Goal: Answer question/provide support

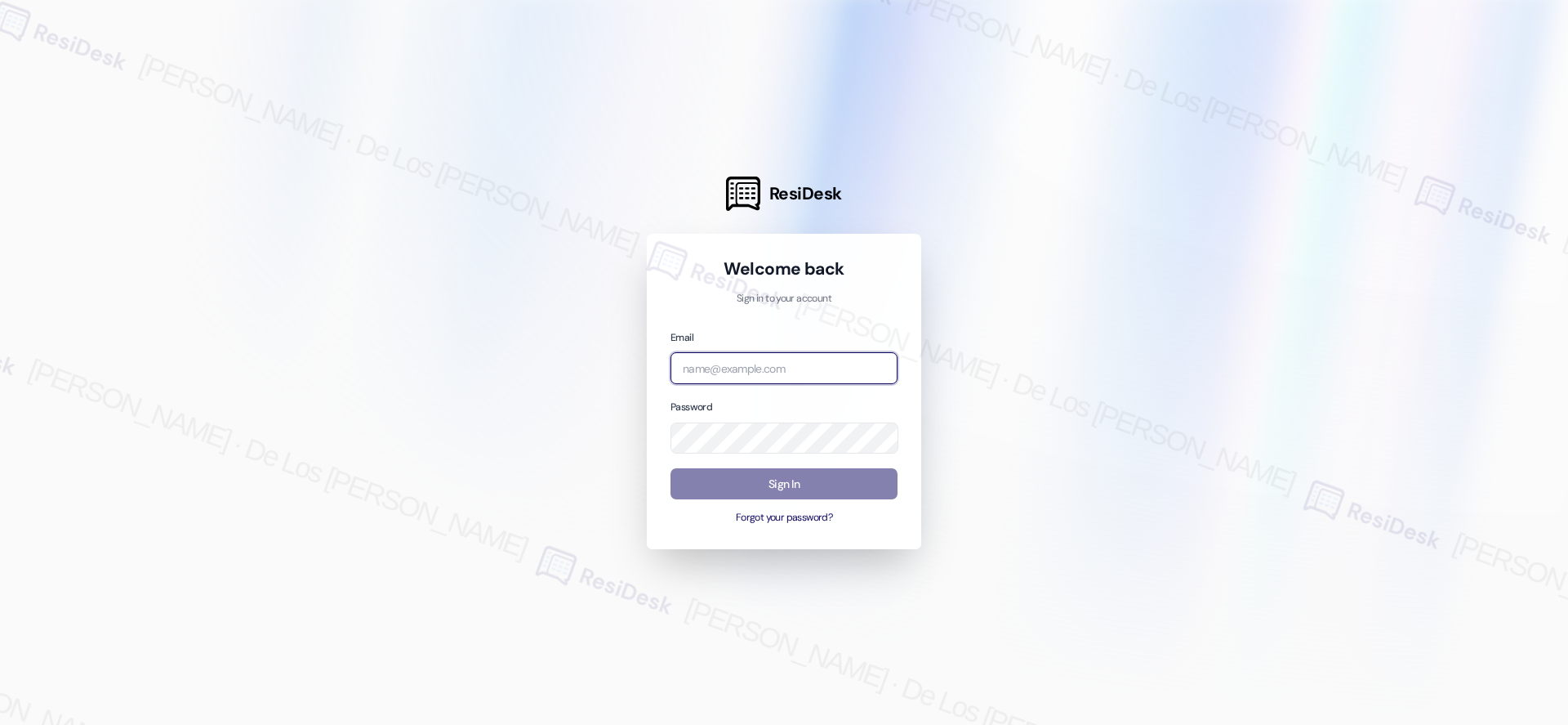
click at [825, 382] on input "email" at bounding box center [784, 367] width 227 height 32
type input "[EMAIL_ADDRESS][PERSON_NAME][PERSON_NAME][DOMAIN_NAME]"
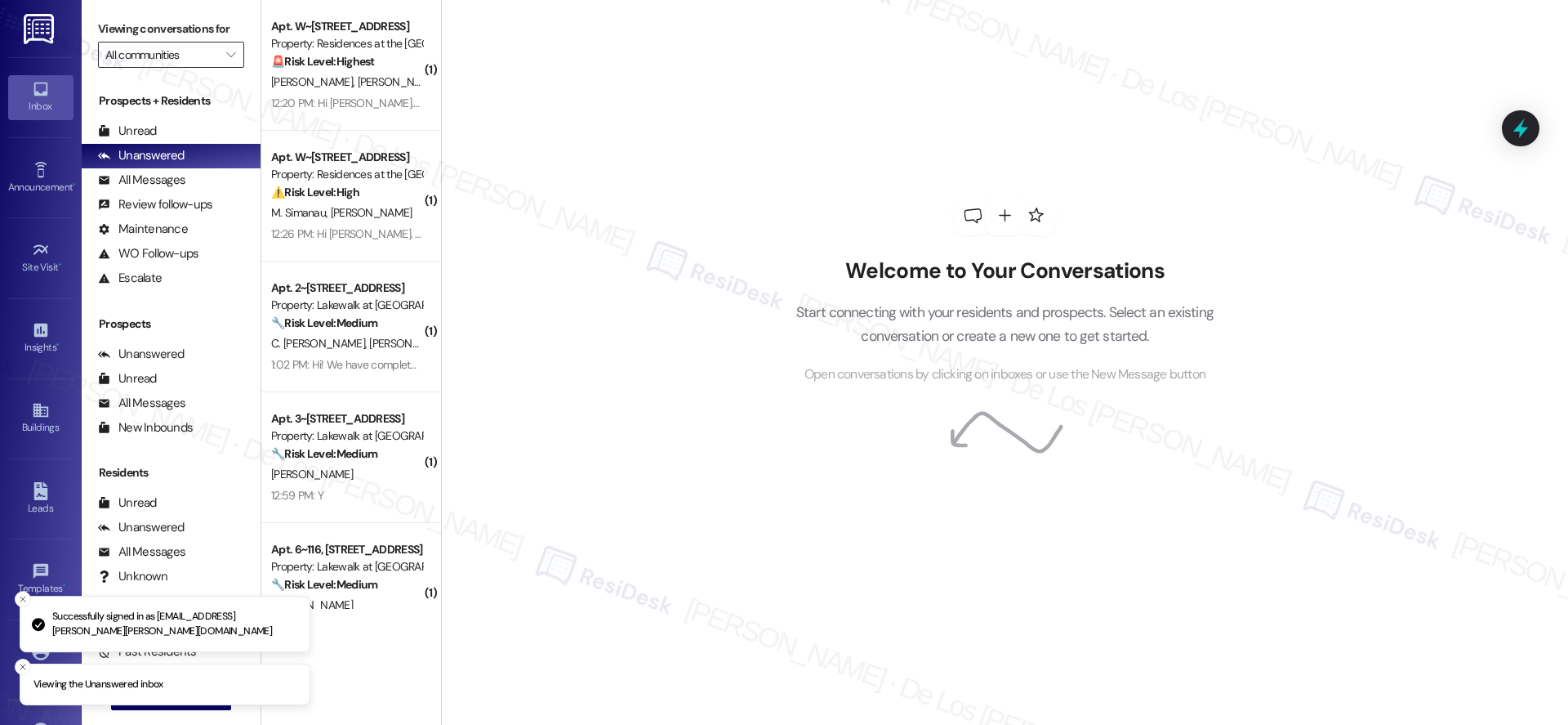
click at [142, 56] on input "All communities" at bounding box center [161, 55] width 113 height 26
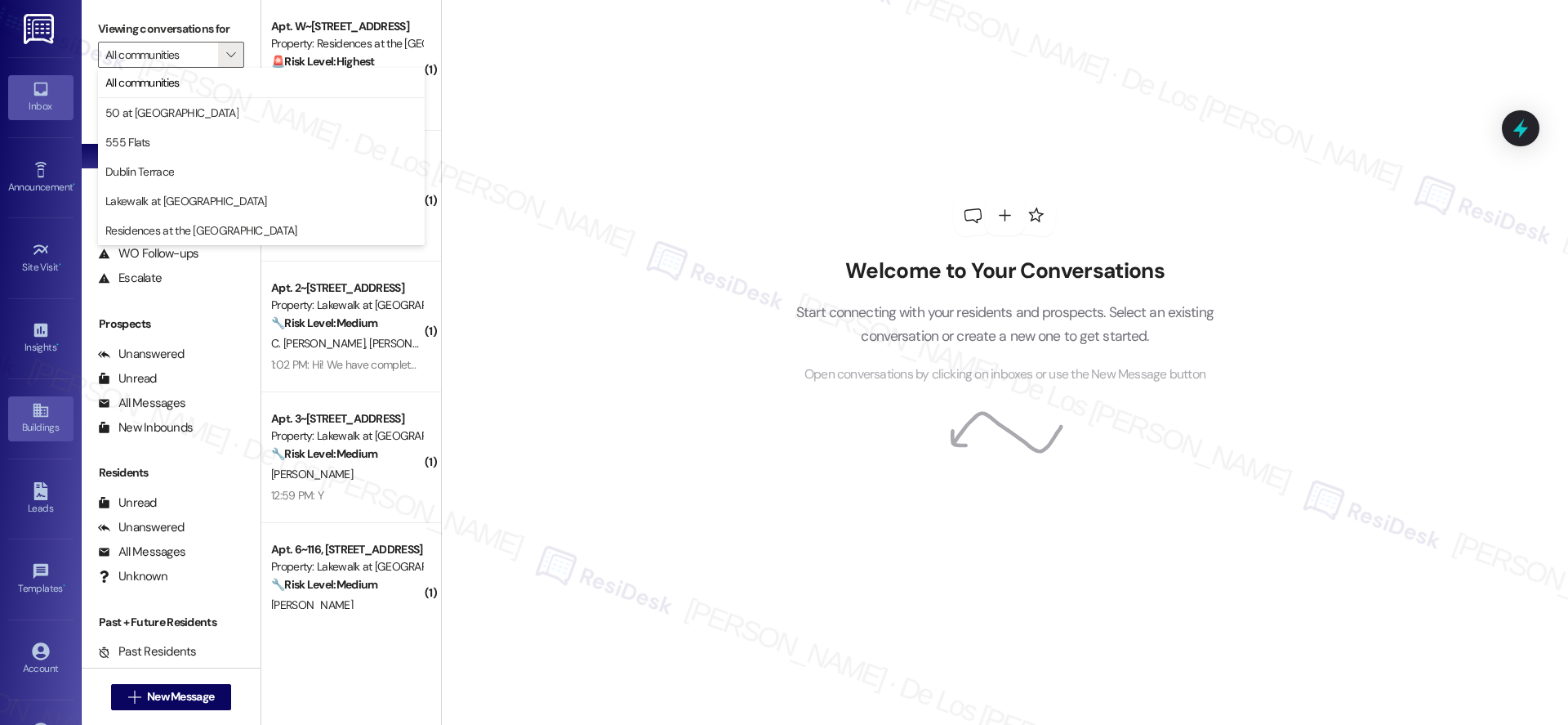
click at [38, 427] on div "Buildings" at bounding box center [41, 427] width 82 height 16
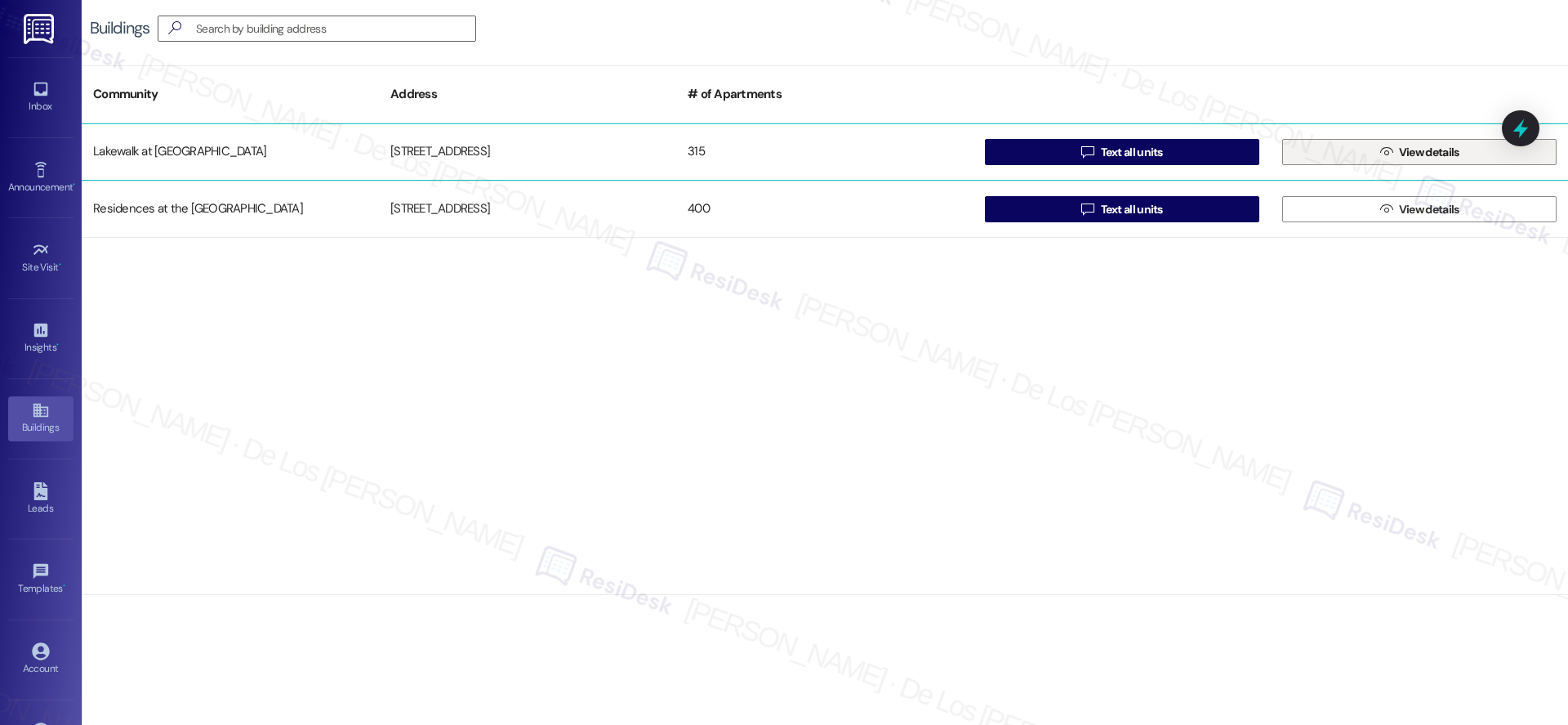
click at [1351, 155] on button " View details" at bounding box center [1419, 152] width 274 height 26
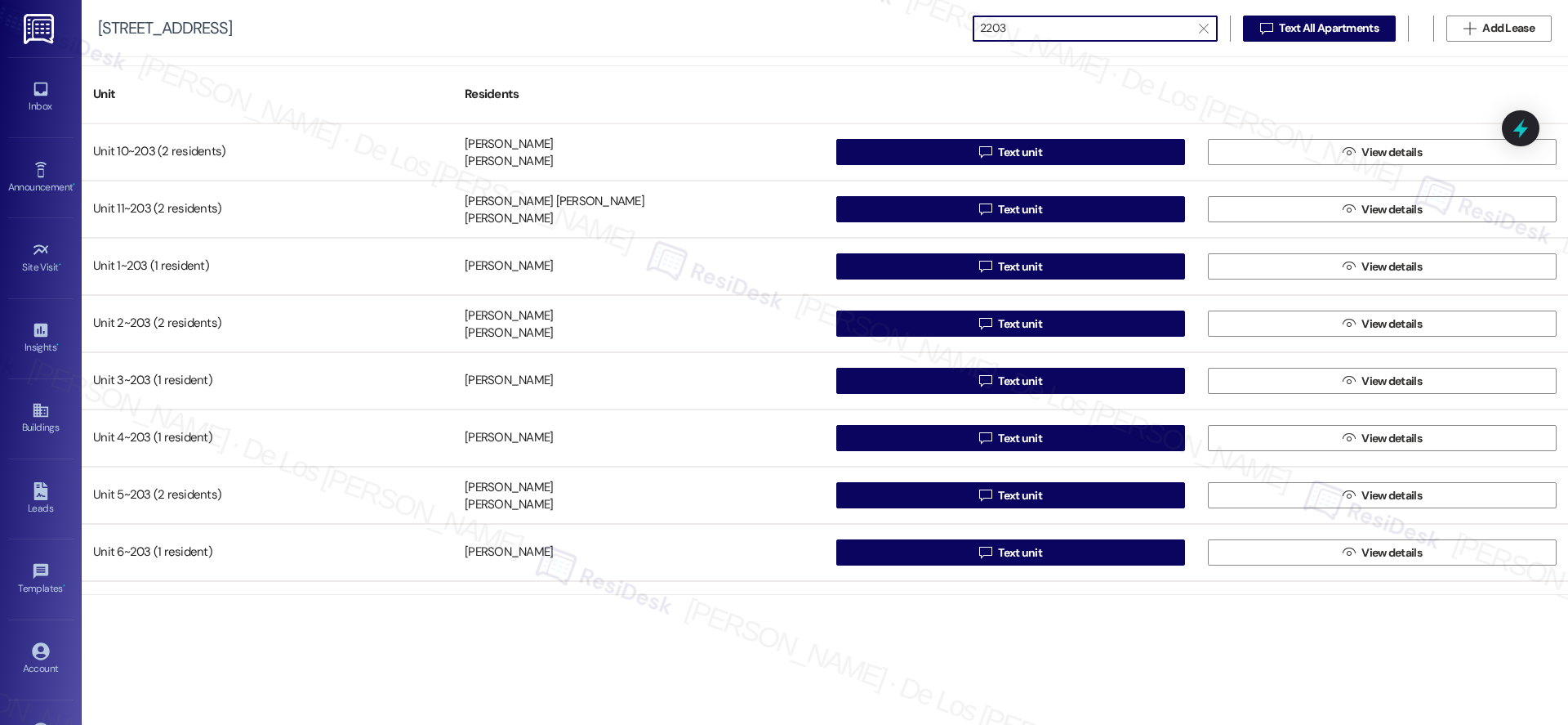
type input "2203"
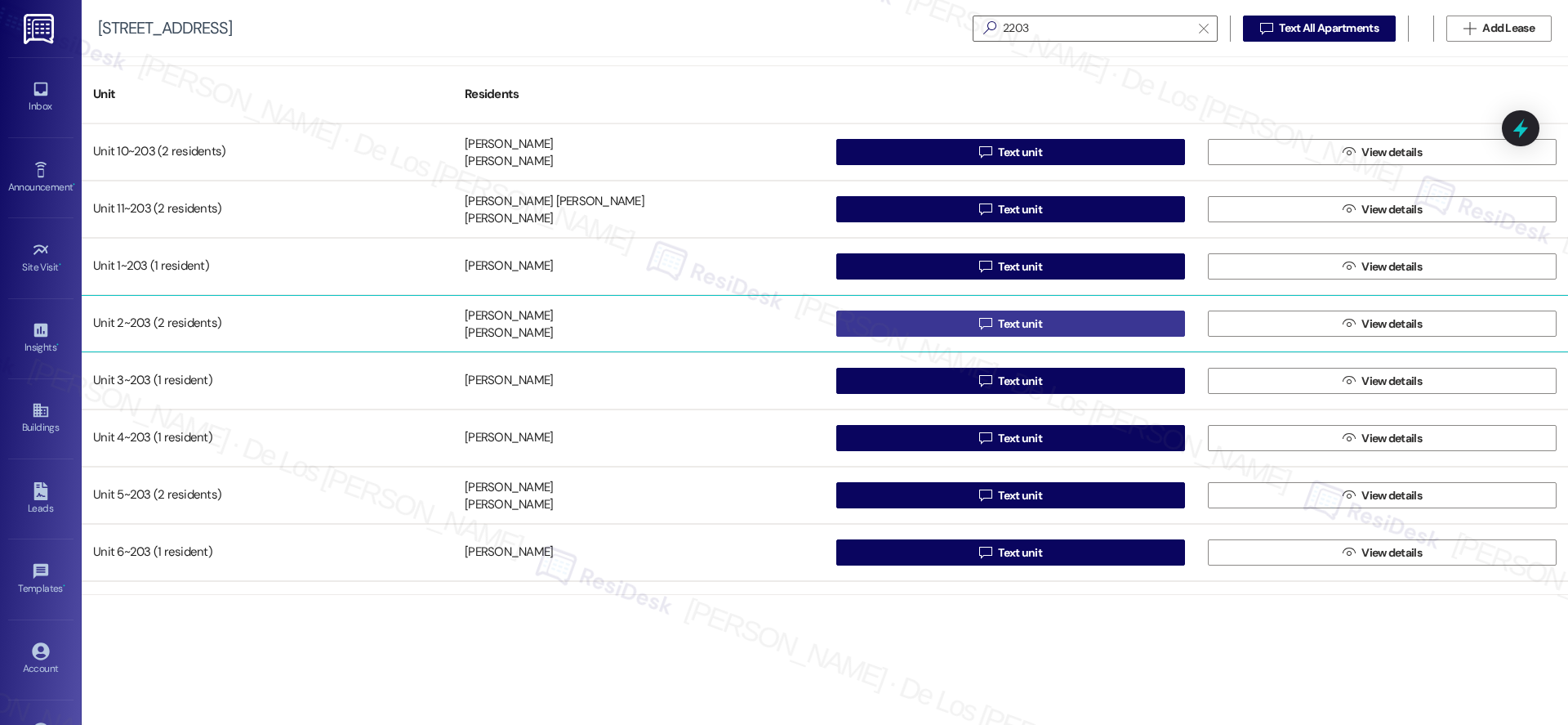
click at [1147, 317] on button " Text unit" at bounding box center [1011, 324] width 349 height 26
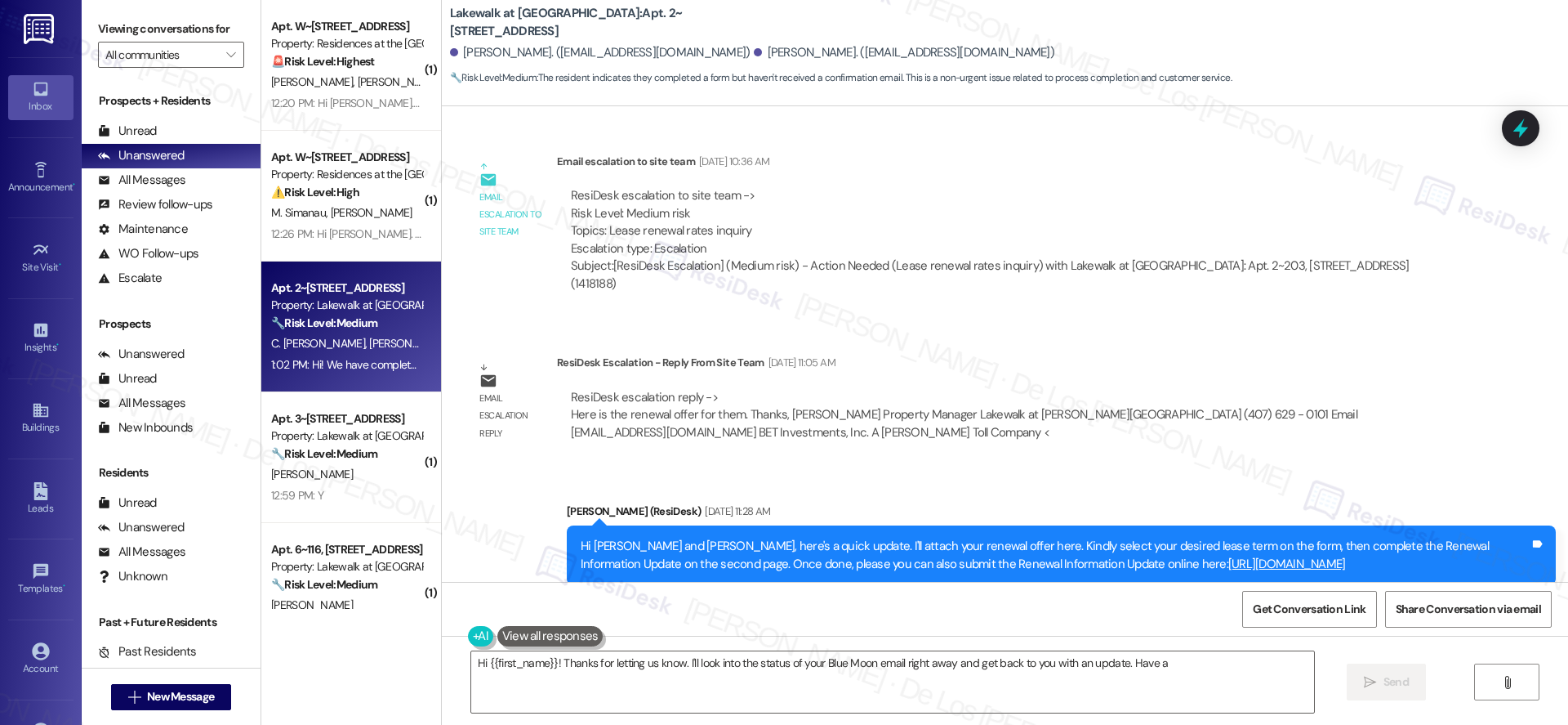
scroll to position [1769, 0]
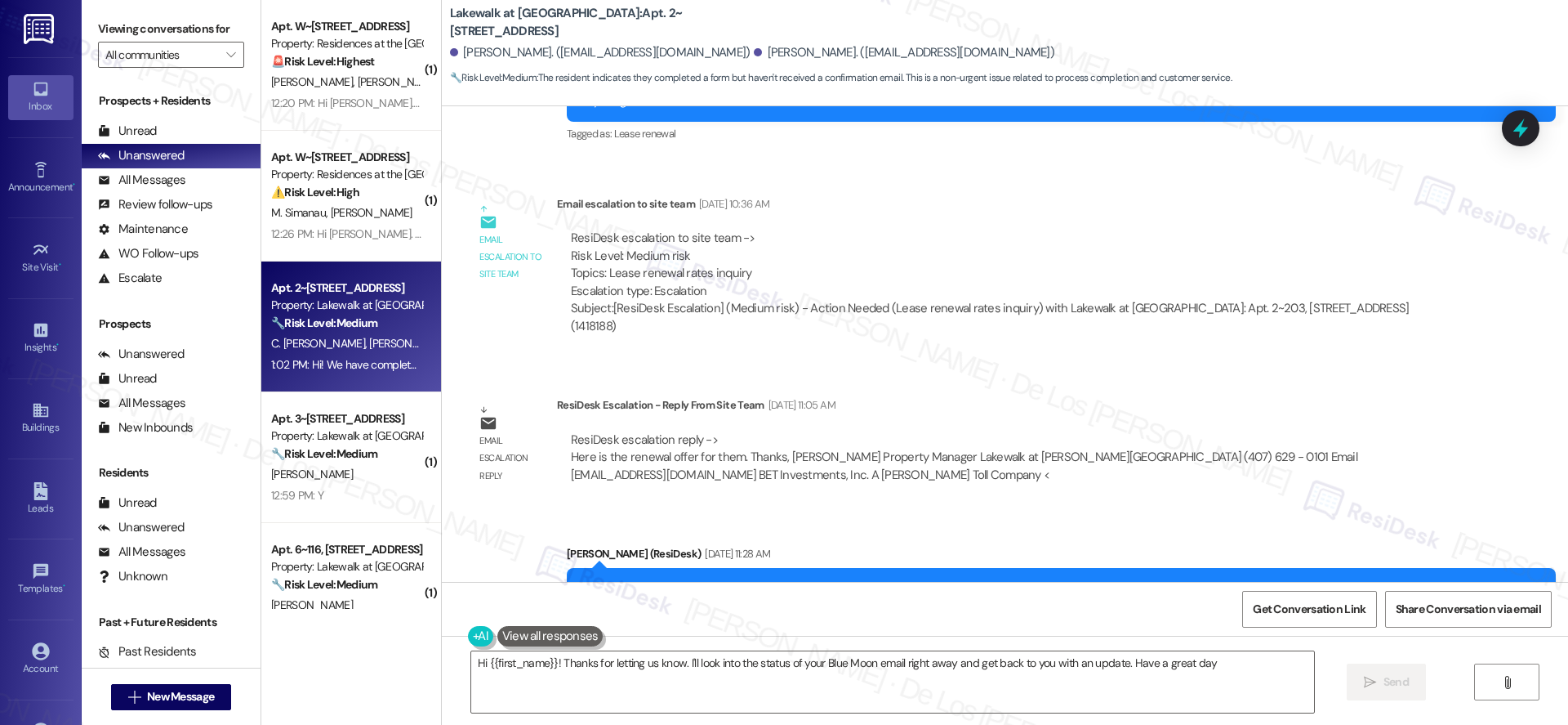
type textarea "Hi {{first_name}}! Thanks for letting us know. I'll look into the status of you…"
click at [1299, 617] on span "Get Conversation Link" at bounding box center [1309, 609] width 119 height 35
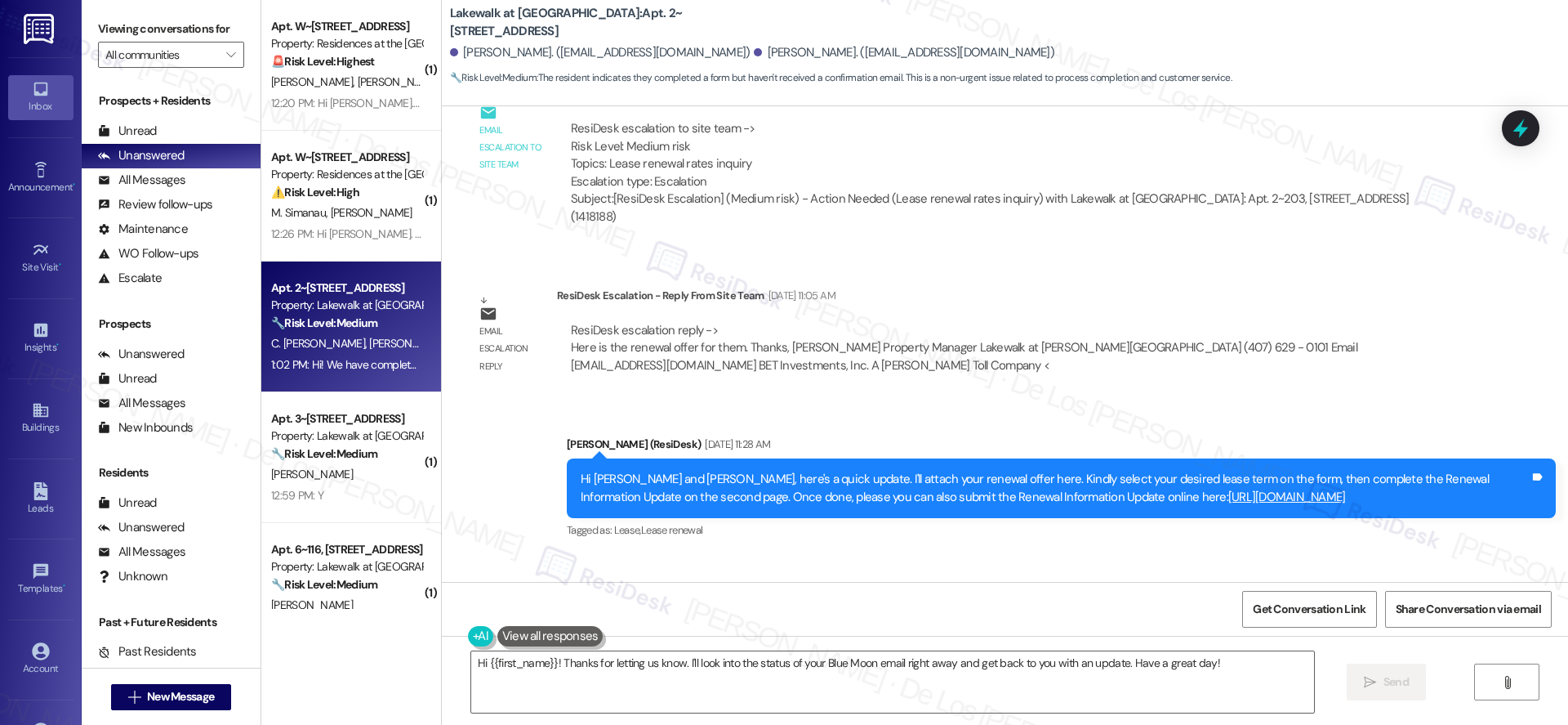
scroll to position [1551, 0]
